Goal: Complete application form

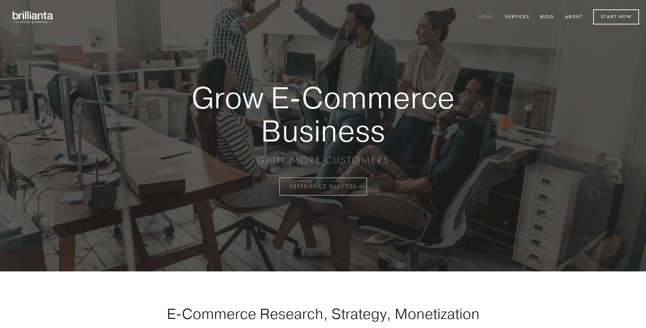
scroll to position [1831, 0]
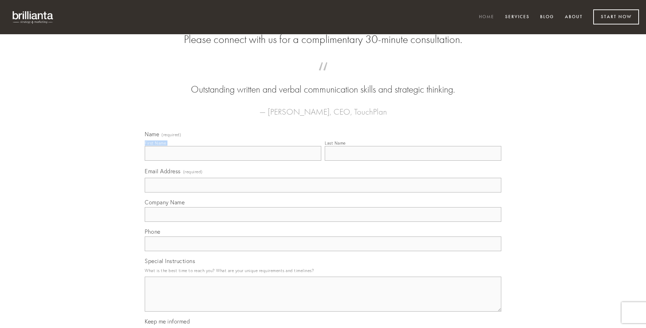
type input "[PERSON_NAME]"
click at [413, 161] on input "Last Name" at bounding box center [413, 153] width 176 height 15
type input "[PERSON_NAME]"
click at [323, 192] on input "Email Address (required)" at bounding box center [323, 185] width 356 height 15
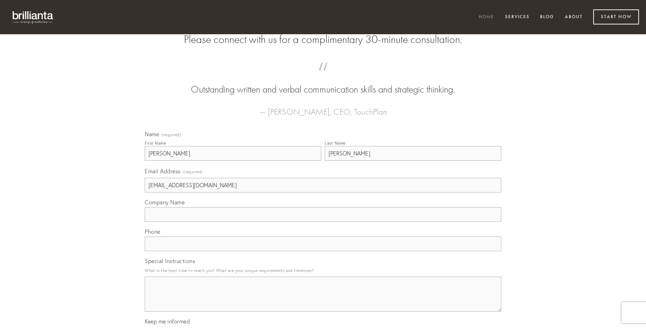
type input "[EMAIL_ADDRESS][DOMAIN_NAME]"
click at [323, 222] on input "Company Name" at bounding box center [323, 214] width 356 height 15
type input "patrocinor"
click at [323, 251] on input "text" at bounding box center [323, 244] width 356 height 15
click at [323, 300] on textarea "Special Instructions" at bounding box center [323, 294] width 356 height 35
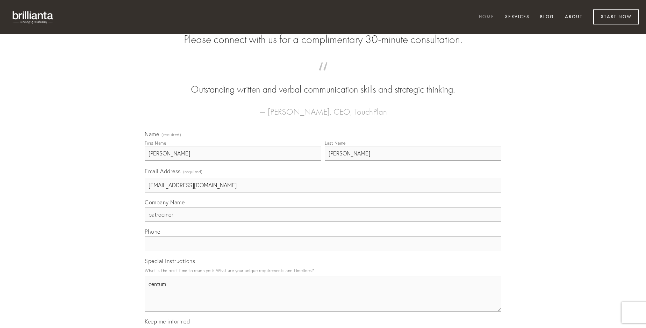
type textarea "centum"
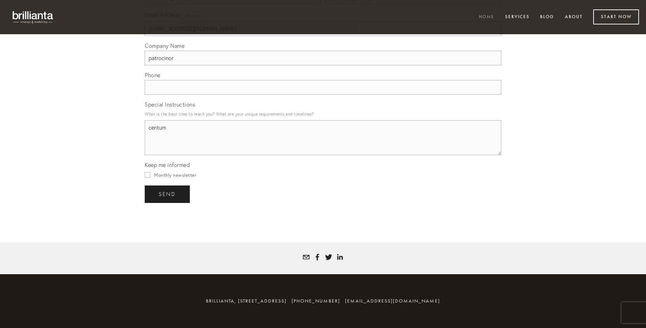
click at [168, 194] on span "send" at bounding box center [167, 194] width 17 height 6
